Goal: Task Accomplishment & Management: Manage account settings

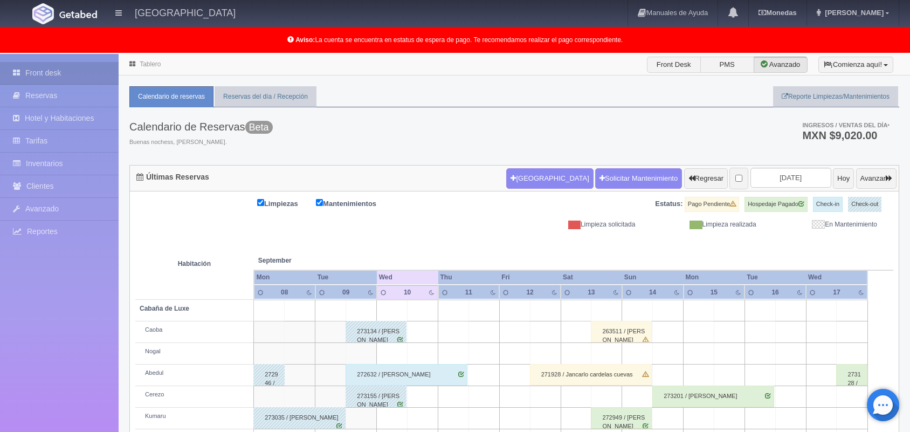
scroll to position [171, 0]
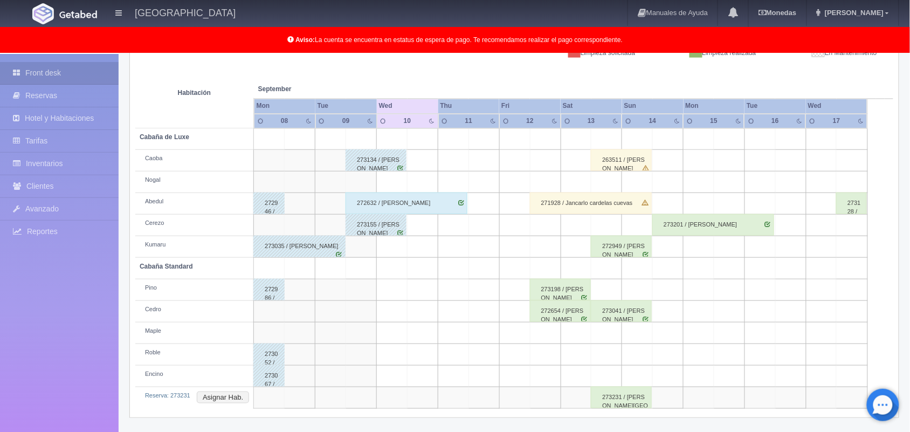
click at [530, 248] on td at bounding box center [545, 247] width 31 height 22
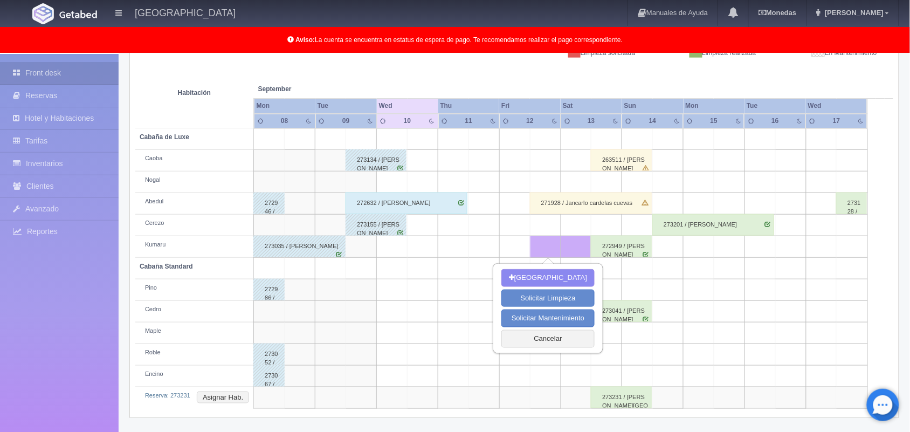
click at [486, 255] on td at bounding box center [484, 247] width 31 height 22
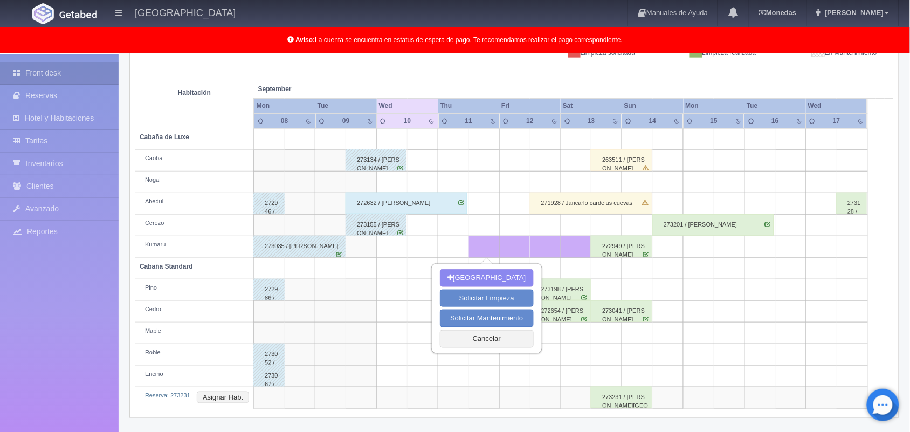
click at [366, 341] on td at bounding box center [361, 333] width 31 height 22
drag, startPoint x: 539, startPoint y: 375, endPoint x: 481, endPoint y: 339, distance: 68.8
click at [481, 339] on body "Hotel Xacallan Manuales de Ayuda Actualizaciones recientes Monedas Tipo de camb…" at bounding box center [455, 157] width 910 height 550
click at [481, 339] on button "Cancelar" at bounding box center [486, 339] width 93 height 18
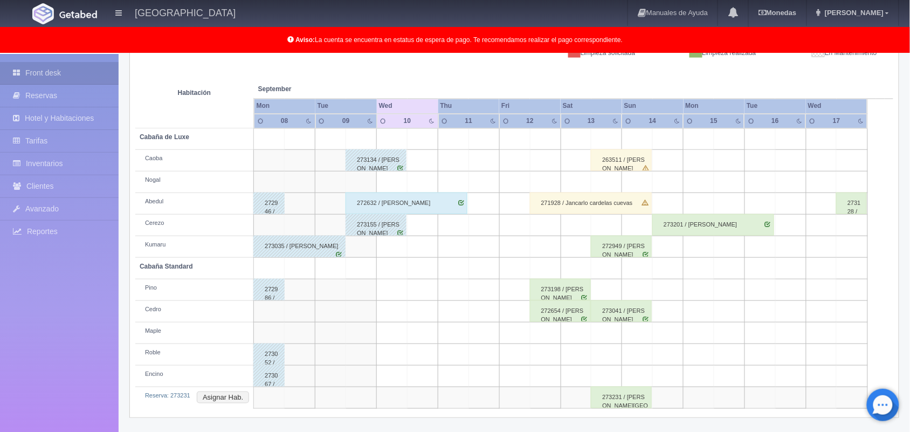
click at [626, 251] on div "272949 / [PERSON_NAME]" at bounding box center [621, 247] width 61 height 22
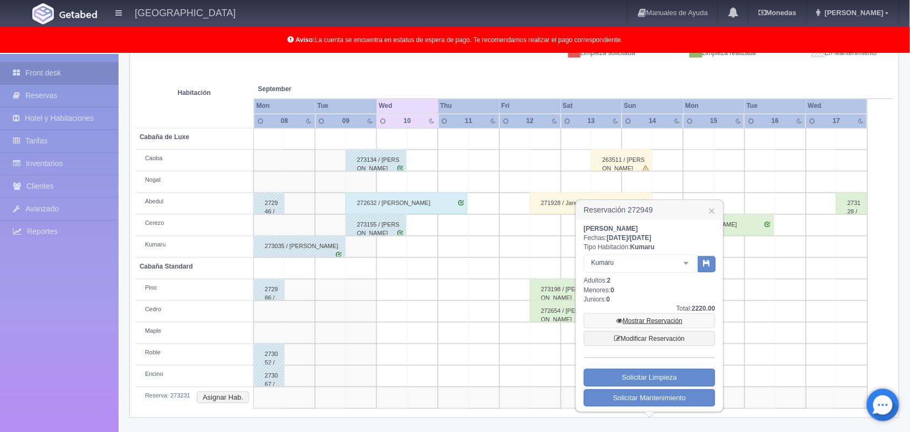
click at [642, 316] on link "Mostrar Reservación" at bounding box center [650, 320] width 132 height 15
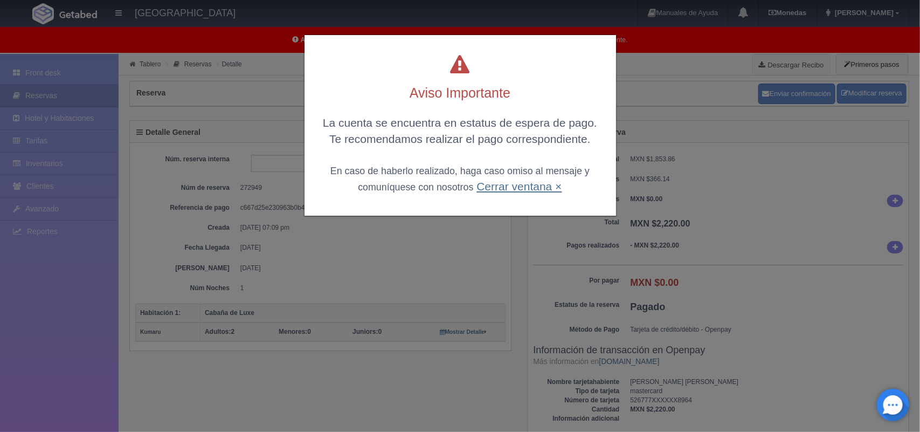
click at [554, 187] on link "Cerrar ventana ×" at bounding box center [519, 186] width 85 height 12
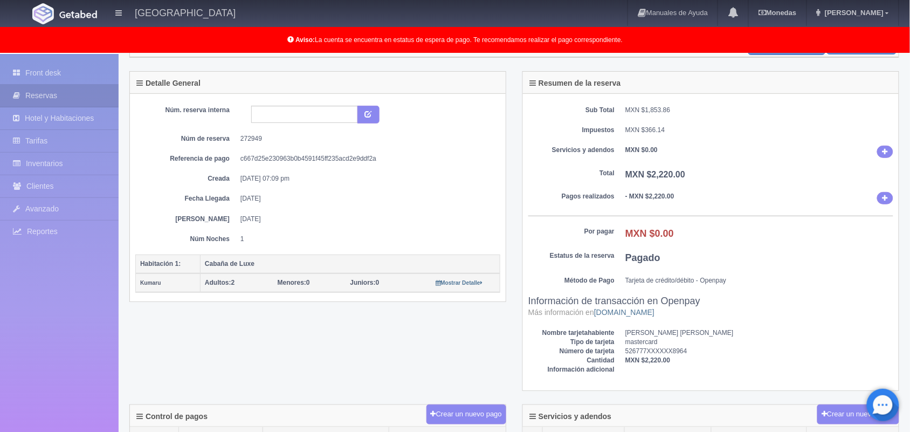
scroll to position [22, 0]
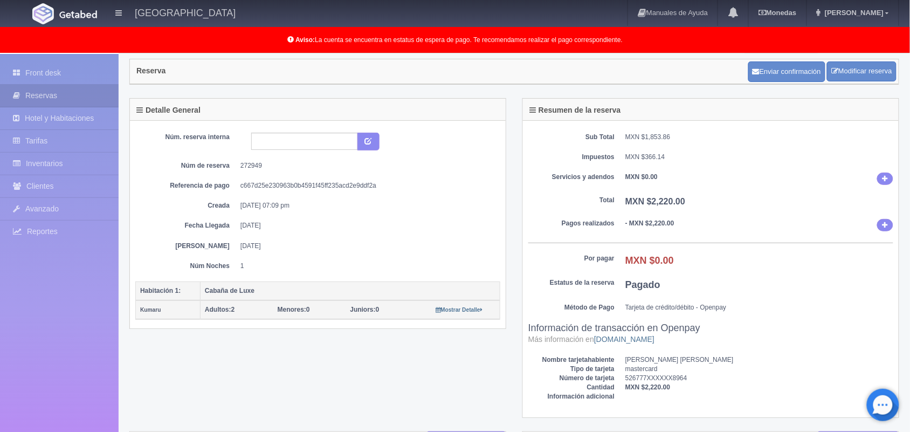
click at [430, 187] on dd "c667d25e230963b0b4591f45ff235acd2e9ddf2a" at bounding box center [366, 185] width 252 height 9
click at [480, 228] on dd "13-09-2025" at bounding box center [366, 225] width 252 height 9
click at [86, 104] on link "Reservas" at bounding box center [59, 96] width 119 height 22
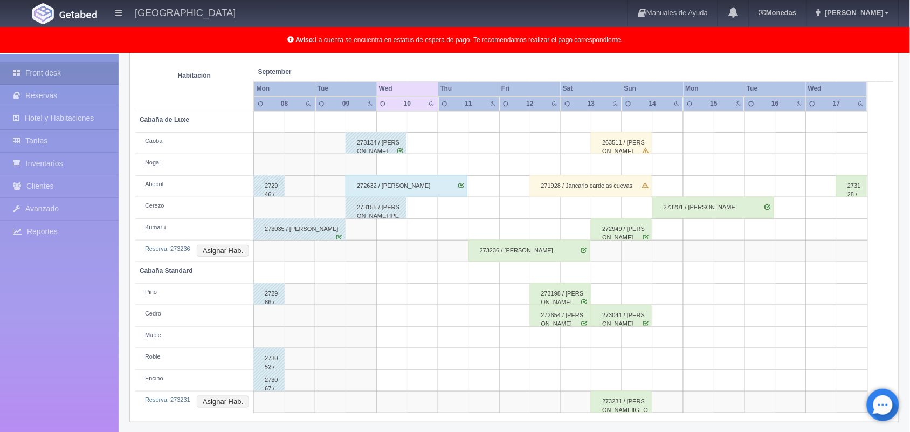
scroll to position [193, 0]
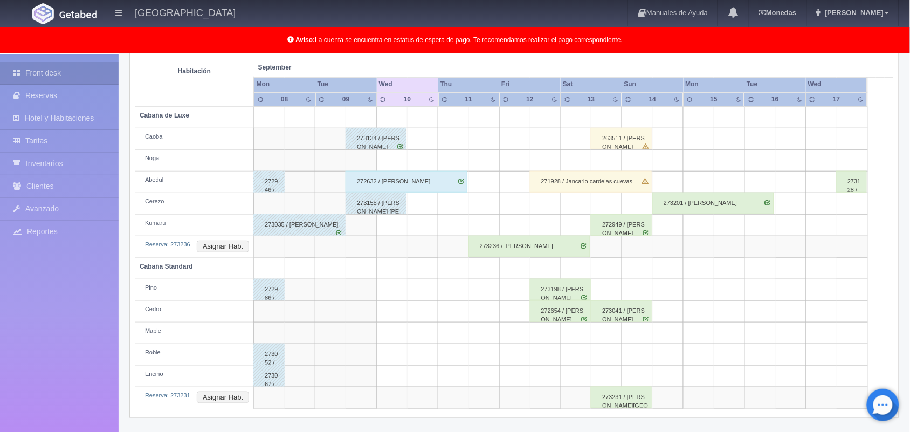
click at [624, 226] on div "272949 / [PERSON_NAME]" at bounding box center [621, 225] width 61 height 22
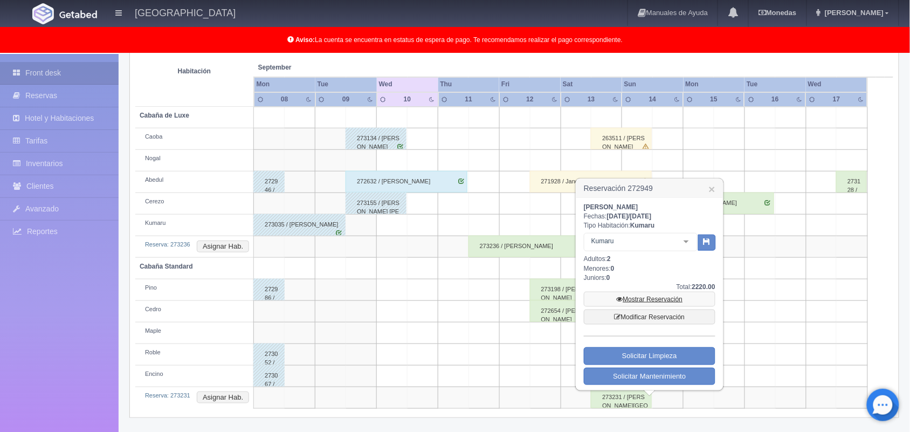
click at [621, 297] on icon at bounding box center [620, 299] width 6 height 6
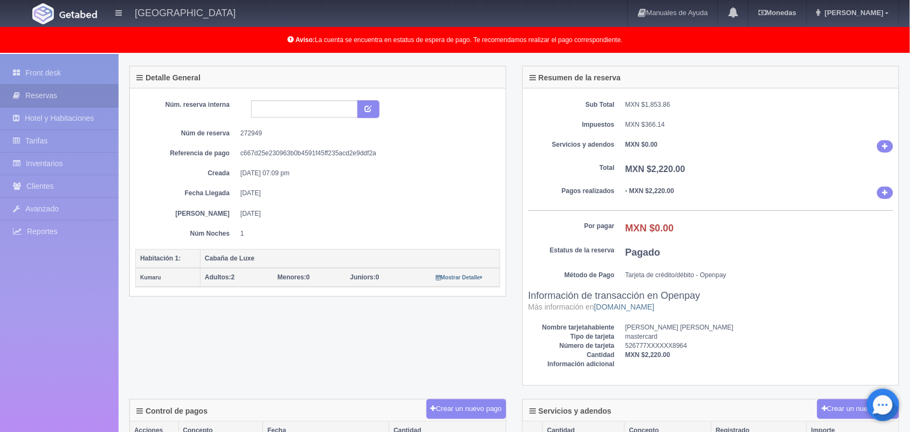
scroll to position [27, 0]
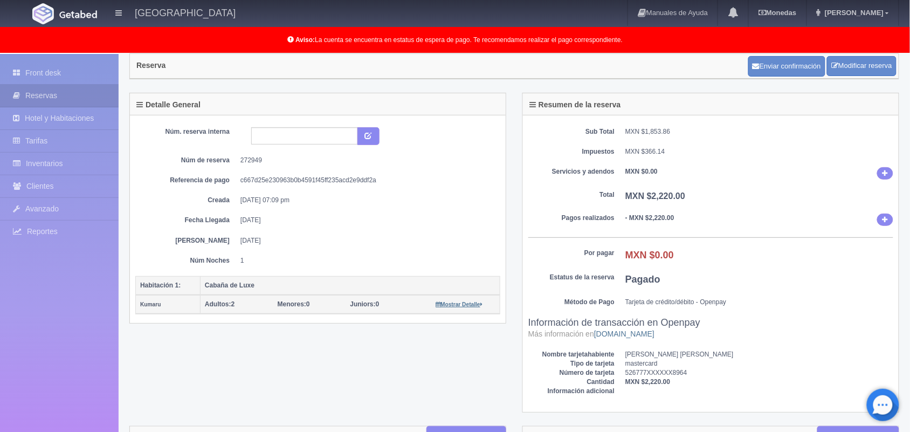
click at [464, 306] on small "Mostrar Detalle" at bounding box center [459, 304] width 47 height 6
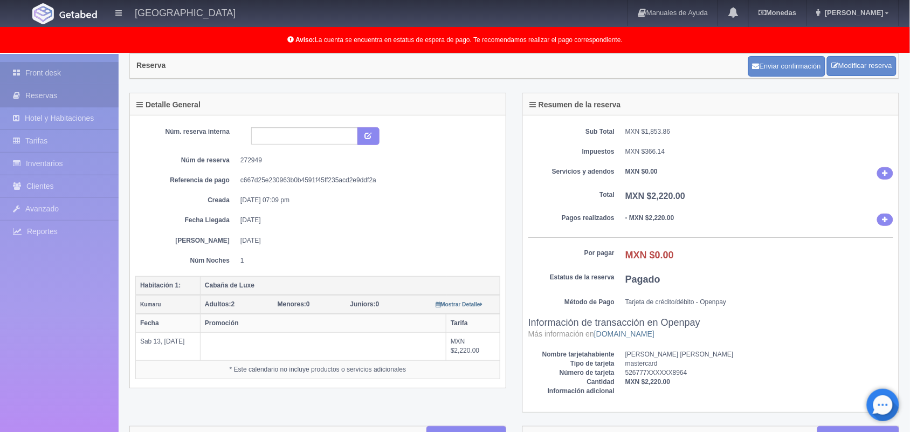
click at [49, 69] on link "Front desk" at bounding box center [59, 73] width 119 height 22
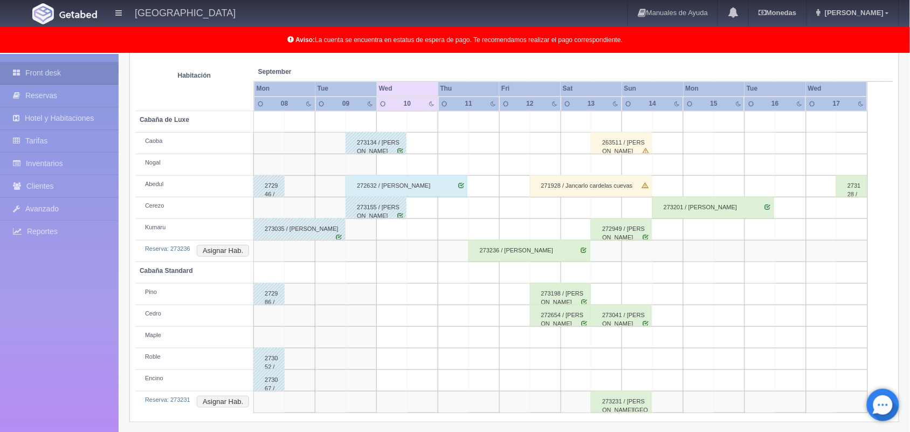
scroll to position [193, 0]
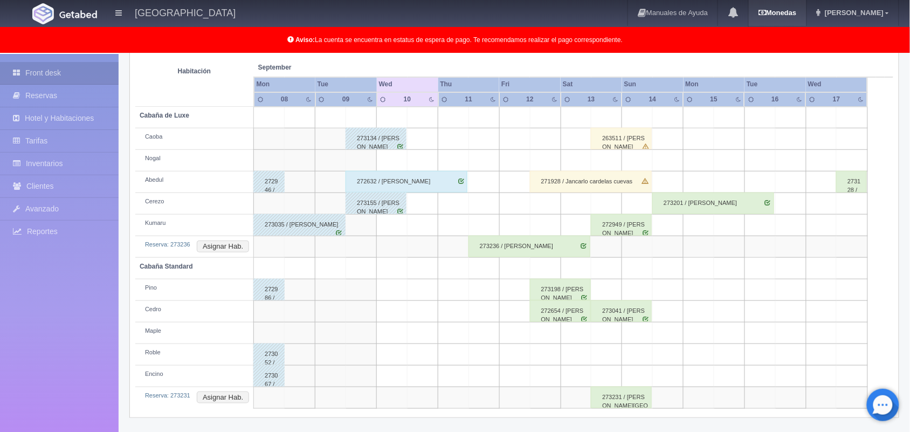
click at [796, 9] on b "Monedas" at bounding box center [778, 13] width 38 height 8
